Goal: Information Seeking & Learning: Learn about a topic

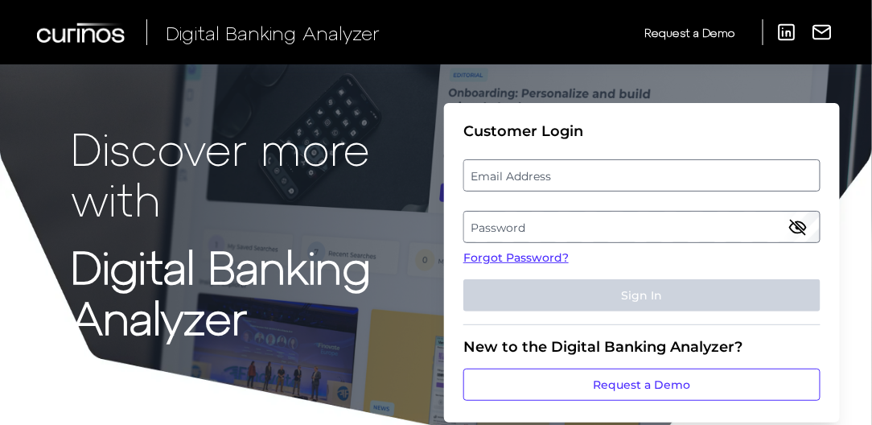
click at [549, 175] on label "Email Address" at bounding box center [641, 175] width 355 height 29
click at [549, 175] on input "email" at bounding box center [642, 175] width 357 height 32
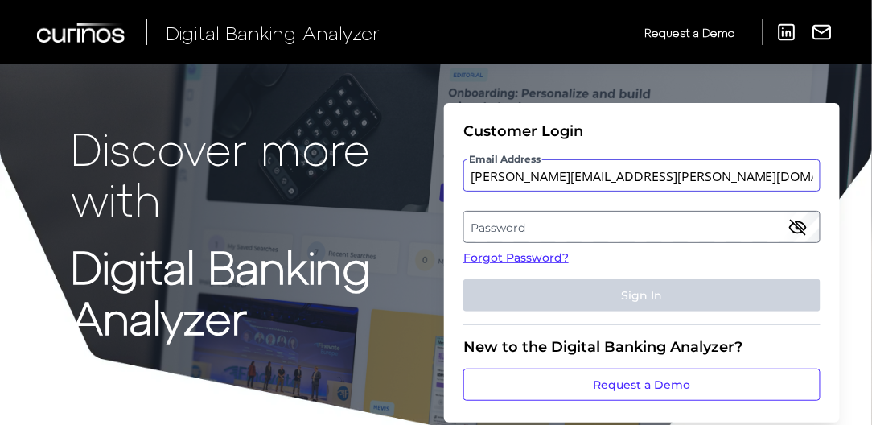
type input "[PERSON_NAME][EMAIL_ADDRESS][PERSON_NAME][DOMAIN_NAME]"
click at [501, 229] on label "Password" at bounding box center [641, 226] width 355 height 29
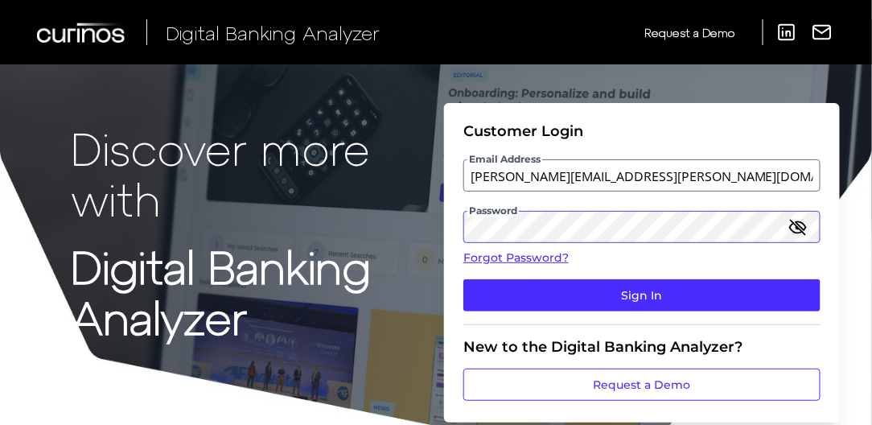
click at [464, 279] on button "Sign In" at bounding box center [642, 295] width 357 height 32
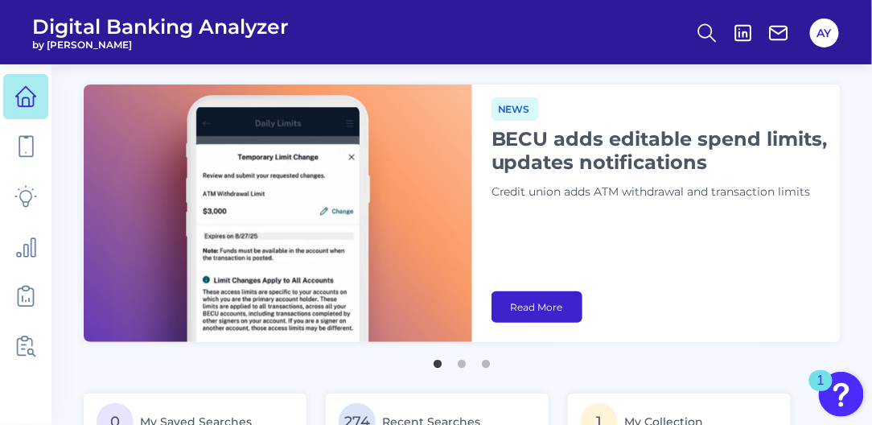
click at [546, 303] on link "Read More" at bounding box center [537, 306] width 91 height 31
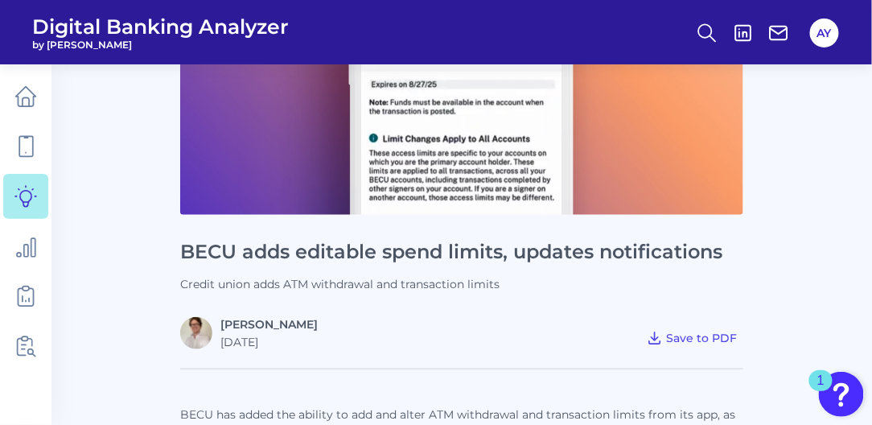
scroll to position [505, 0]
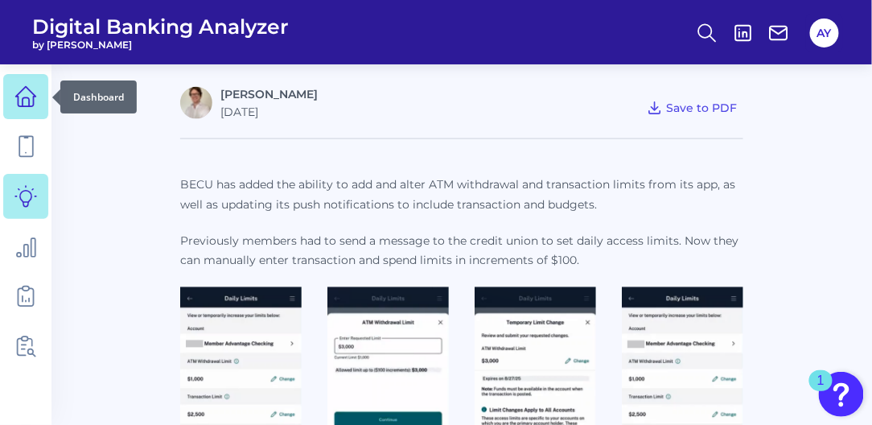
click at [31, 97] on icon at bounding box center [25, 96] width 23 height 23
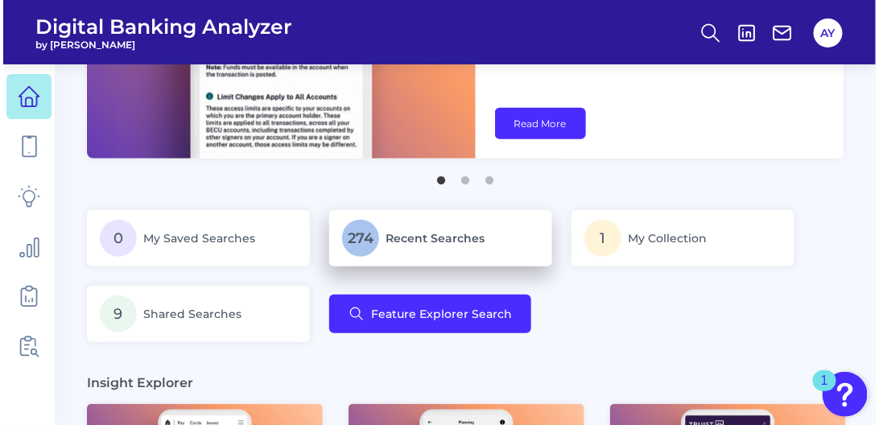
scroll to position [229, 0]
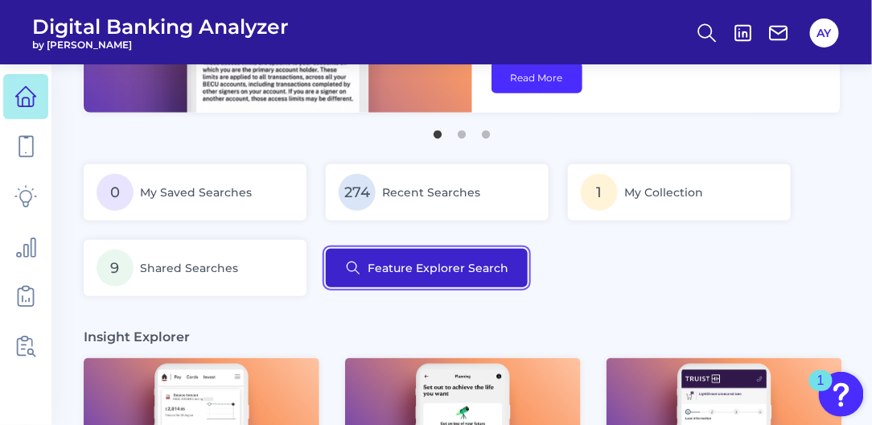
click at [410, 271] on button "Feature Explorer Search" at bounding box center [427, 268] width 202 height 39
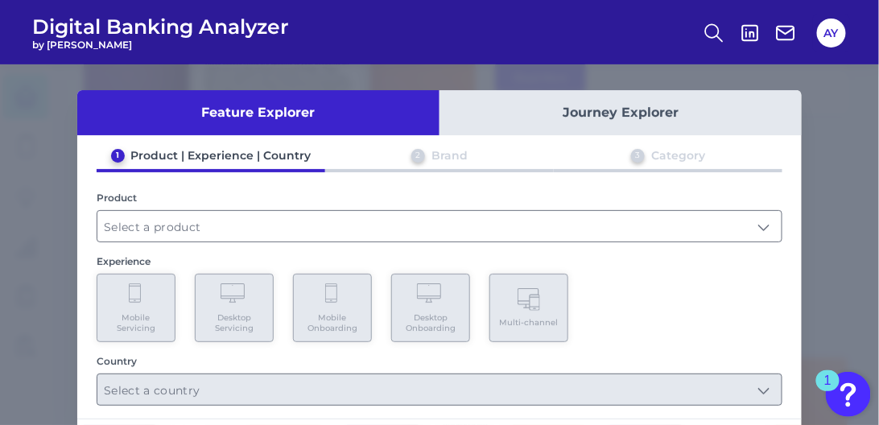
click at [526, 122] on button "Journey Explorer" at bounding box center [620, 112] width 362 height 45
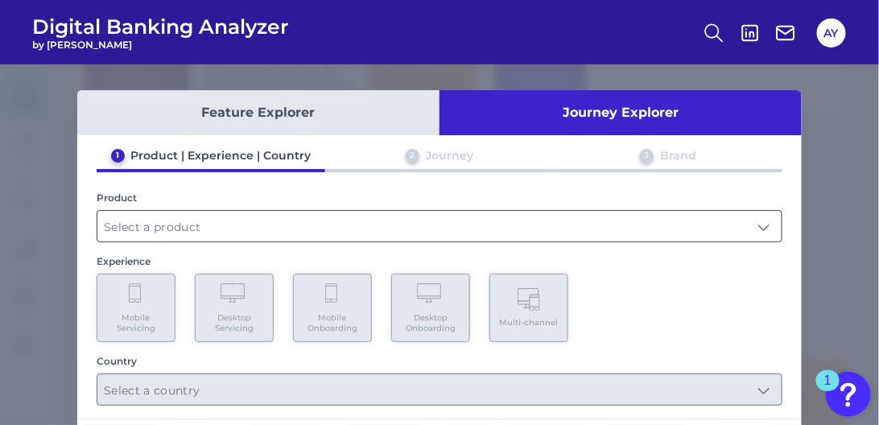
click at [198, 220] on input "text" at bounding box center [439, 226] width 684 height 31
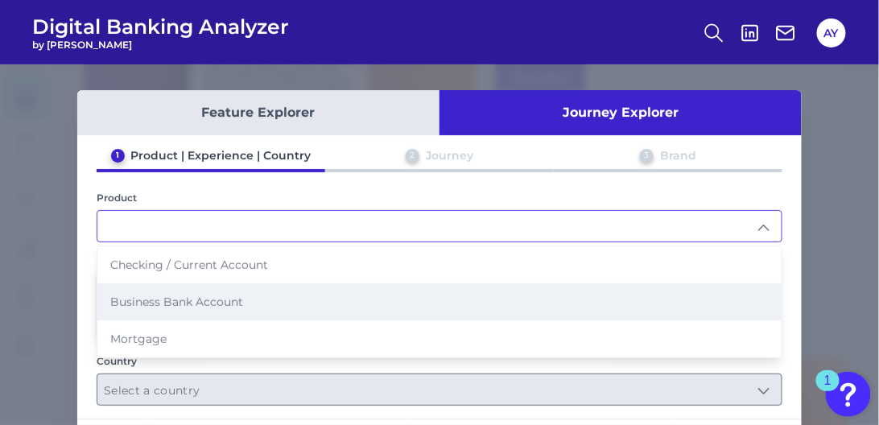
click at [170, 295] on span "Business Bank Account" at bounding box center [176, 302] width 133 height 14
type input "Business Bank Account"
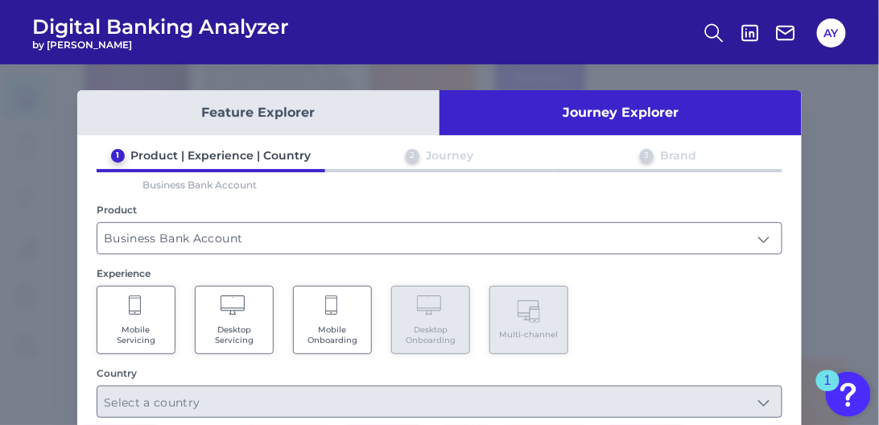
click at [332, 296] on icon at bounding box center [332, 306] width 14 height 23
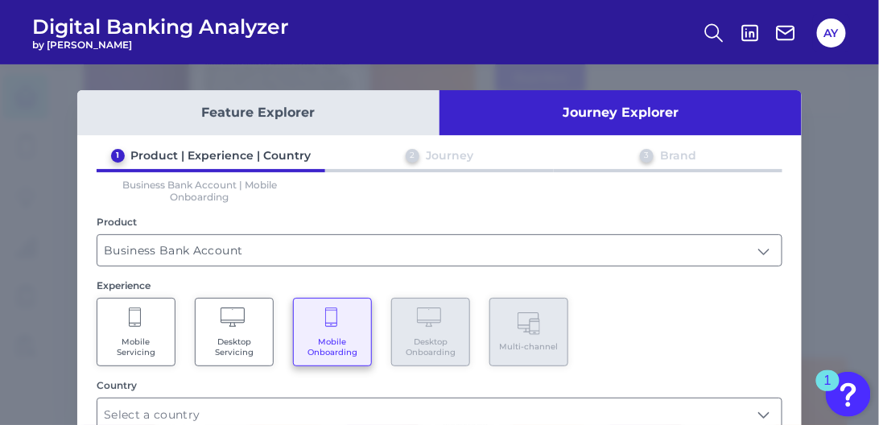
scroll to position [90, 0]
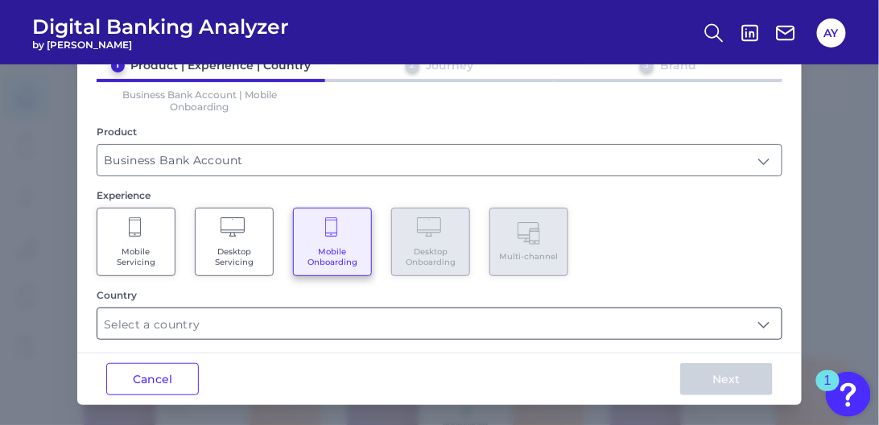
click at [319, 308] on input "text" at bounding box center [439, 323] width 684 height 31
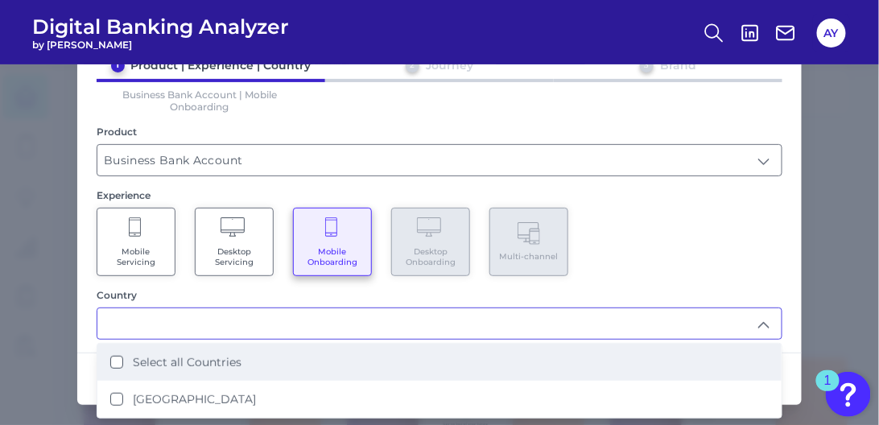
click at [110, 358] on Countries "Select all Countries" at bounding box center [116, 362] width 13 height 13
type input "Select all Countries"
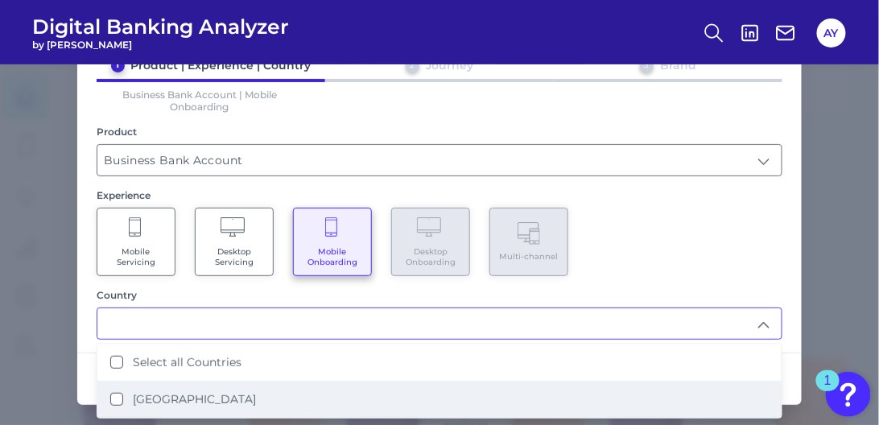
scroll to position [230, 0]
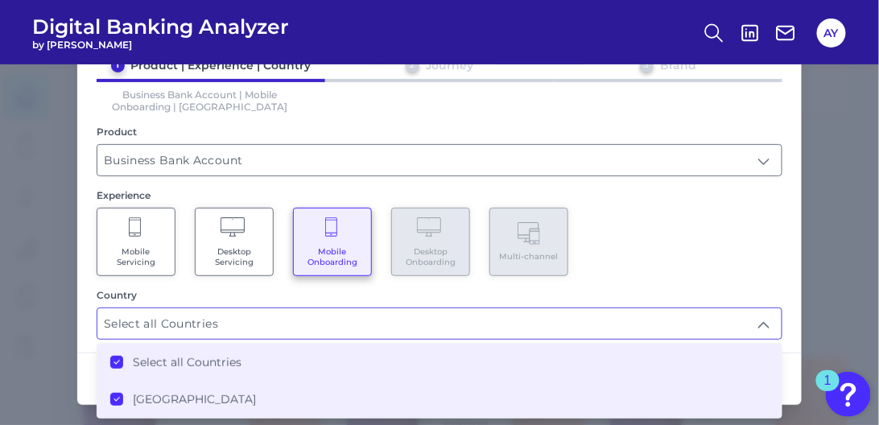
click at [795, 268] on div "1 Product | Experience | Country 2 Journey 3 Brand Business Bank Account | Mobi…" at bounding box center [439, 199] width 724 height 282
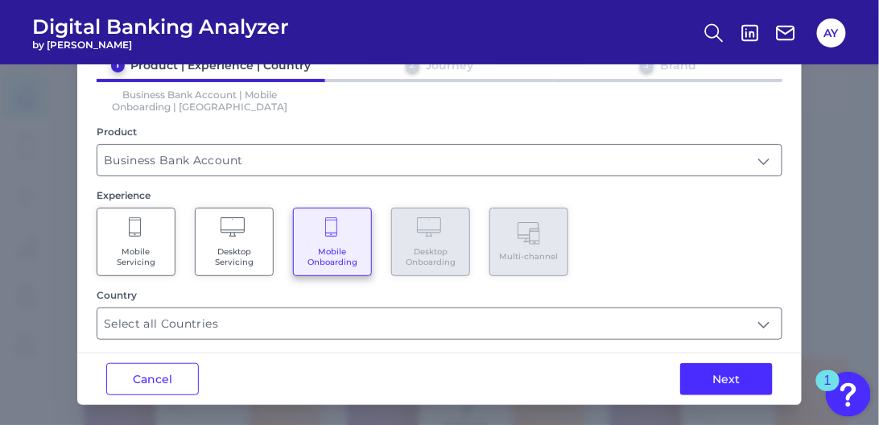
click at [745, 376] on button "Next" at bounding box center [726, 379] width 93 height 32
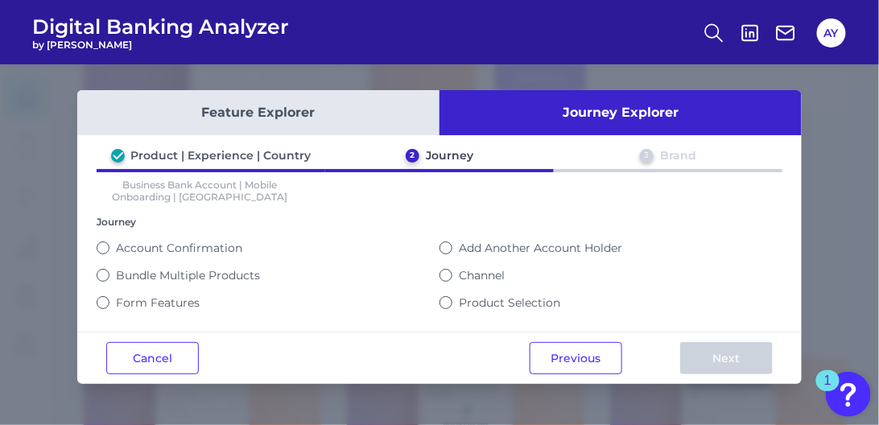
scroll to position [0, 0]
click at [448, 270] on button "Channel" at bounding box center [445, 275] width 13 height 13
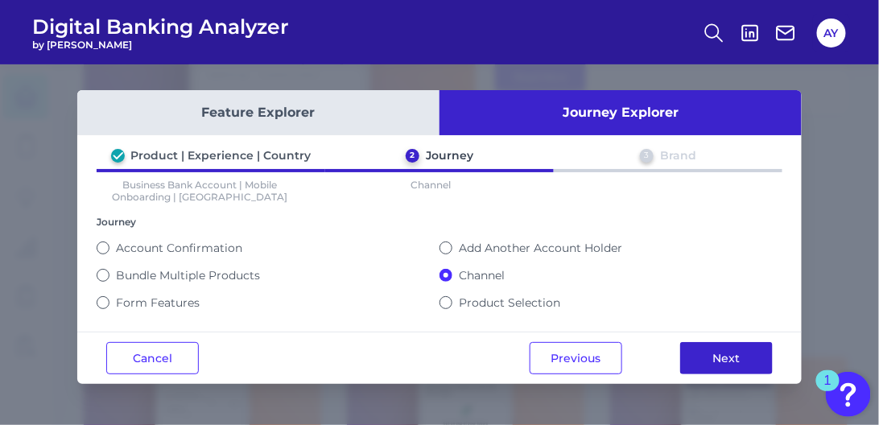
click at [716, 348] on button "Next" at bounding box center [726, 358] width 93 height 32
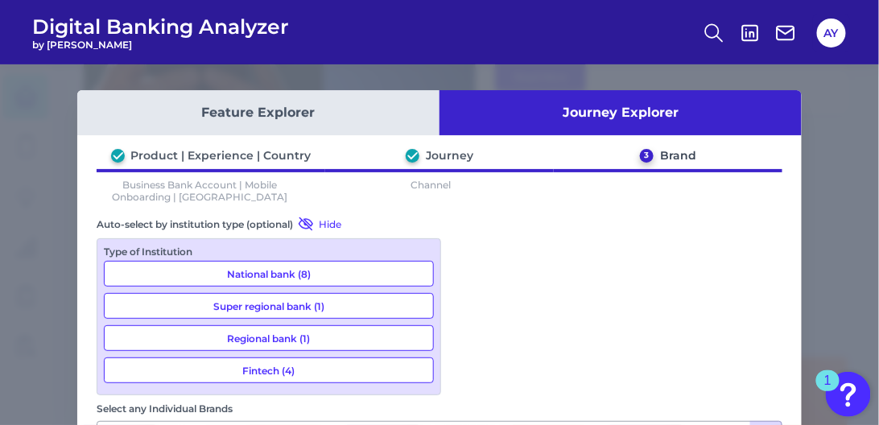
scroll to position [157, 0]
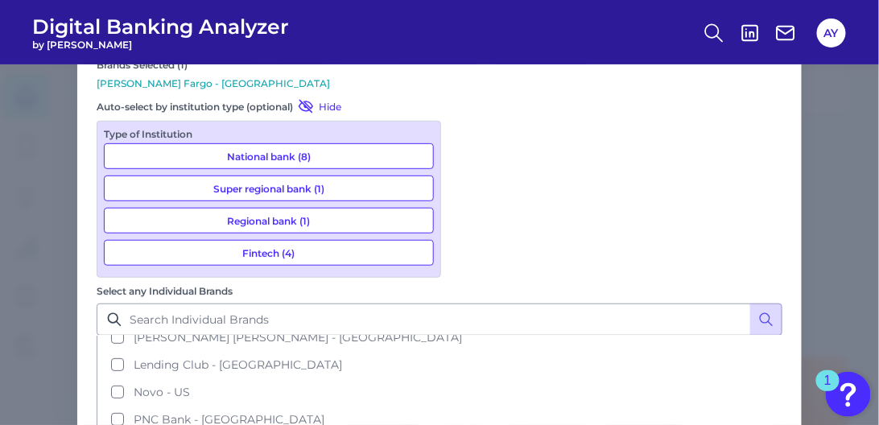
scroll to position [195, 0]
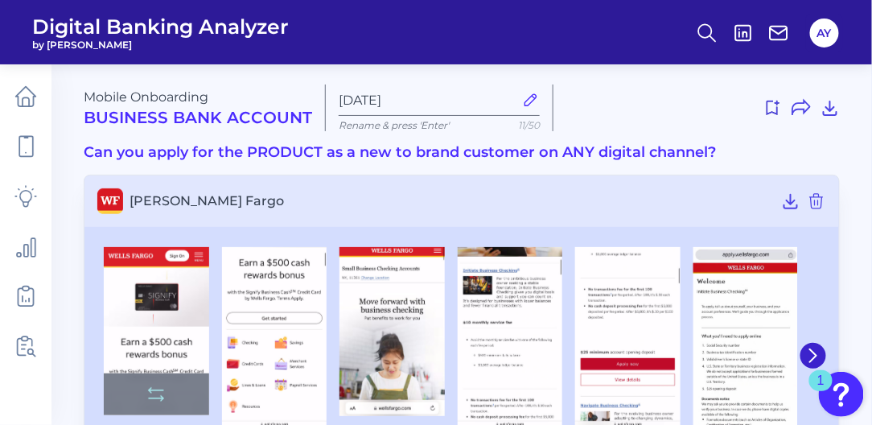
scroll to position [76, 0]
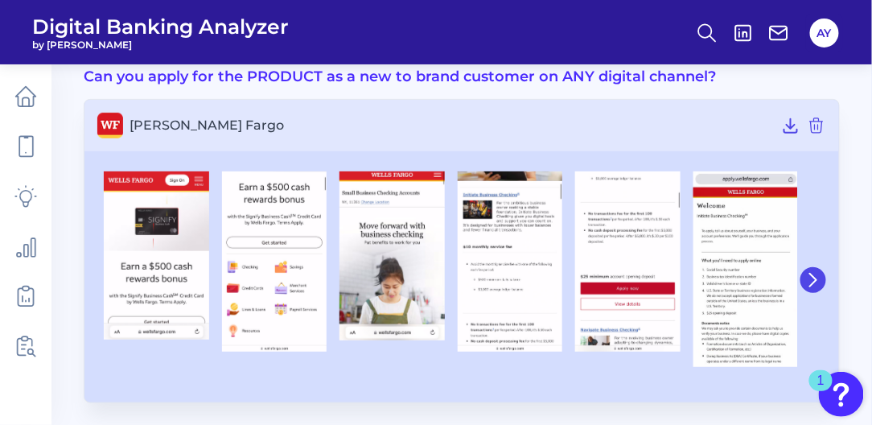
click at [812, 274] on icon at bounding box center [813, 280] width 14 height 14
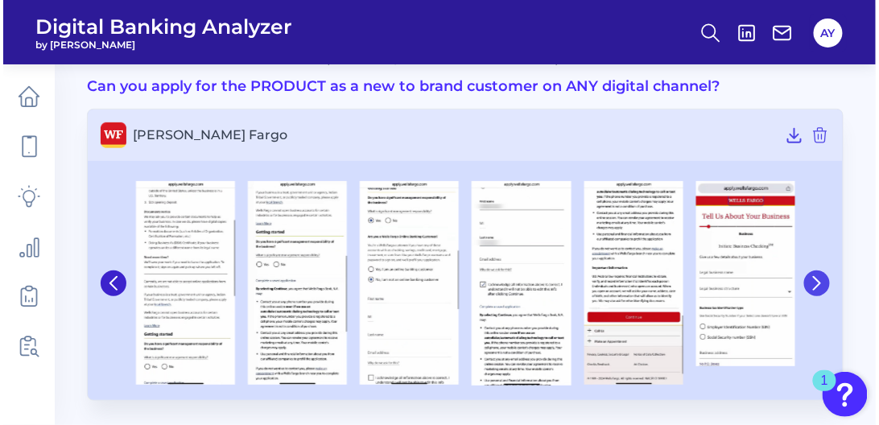
scroll to position [64, 0]
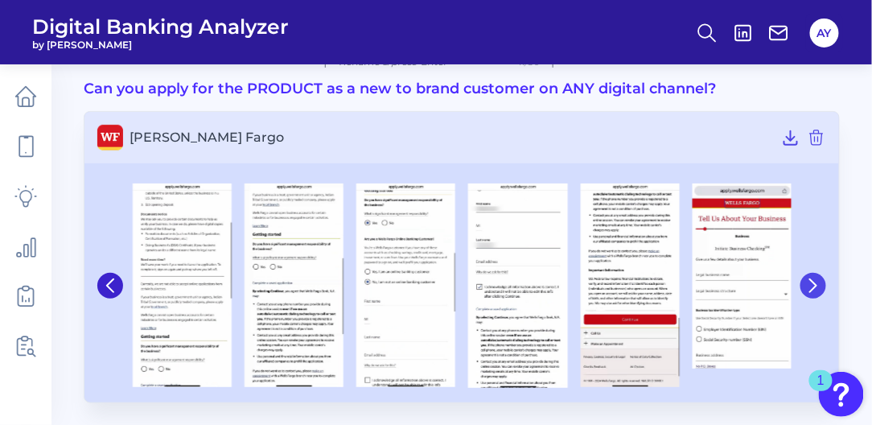
click at [812, 274] on button at bounding box center [814, 286] width 26 height 26
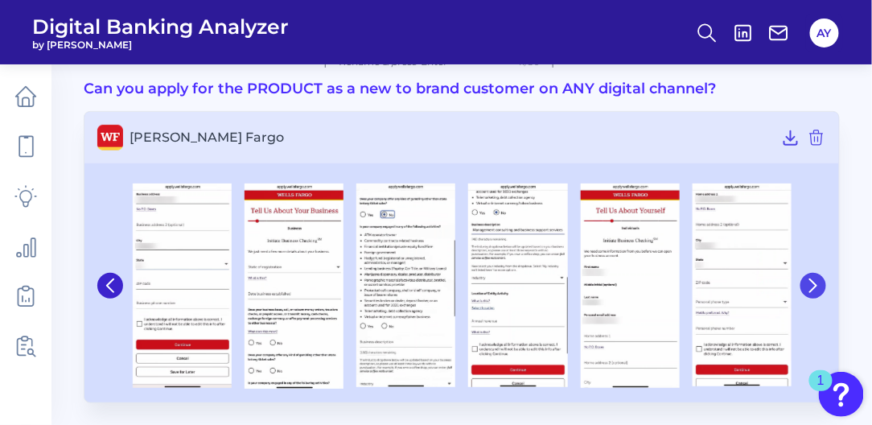
click at [811, 274] on button at bounding box center [814, 286] width 26 height 26
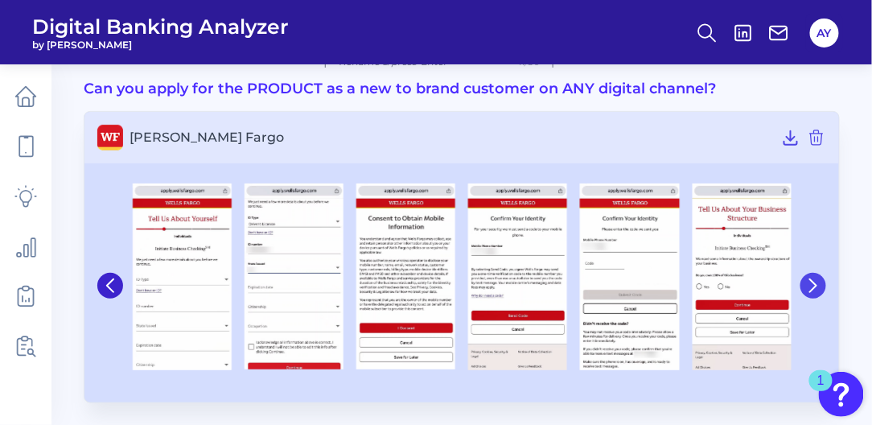
click at [812, 279] on icon at bounding box center [813, 285] width 6 height 13
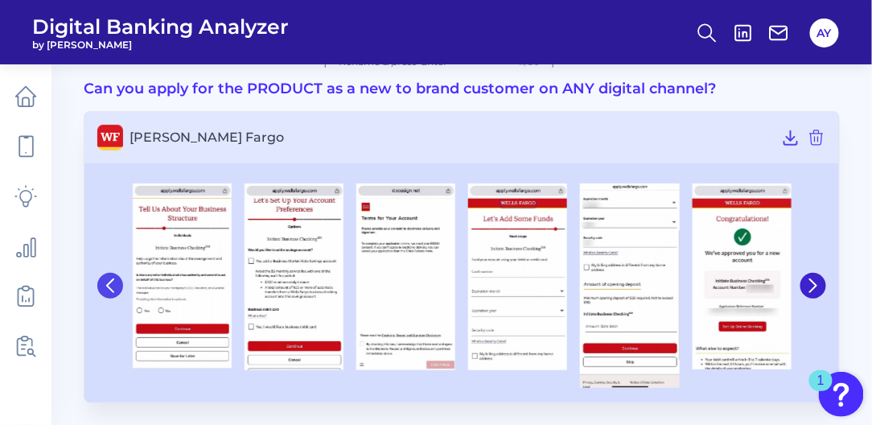
click at [103, 282] on icon at bounding box center [110, 285] width 14 height 14
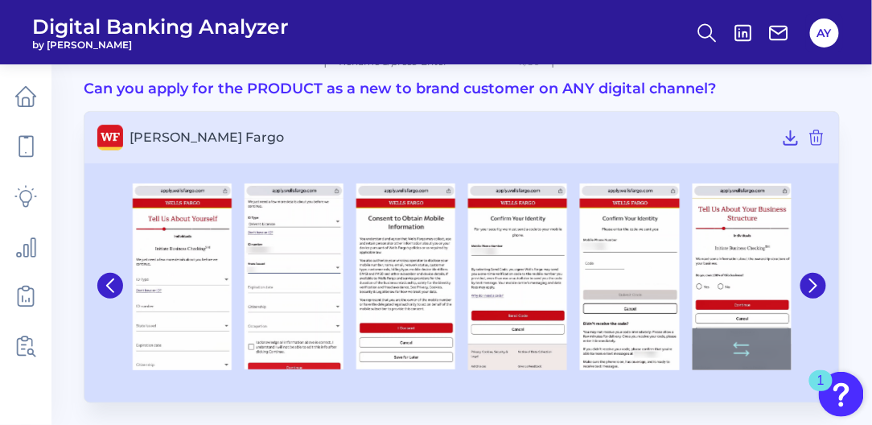
click at [719, 248] on img at bounding box center [742, 276] width 99 height 187
